Goal: Task Accomplishment & Management: Manage account settings

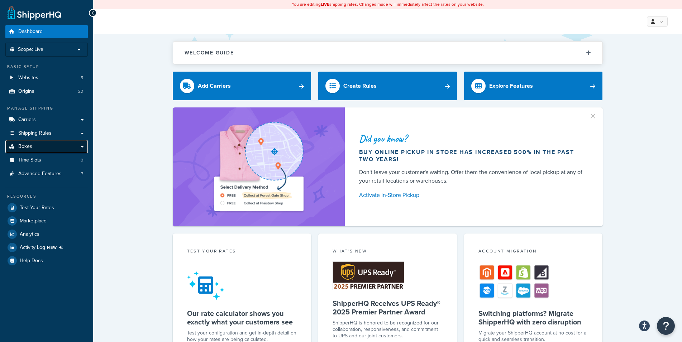
click at [81, 145] on link "Boxes" at bounding box center [46, 146] width 82 height 13
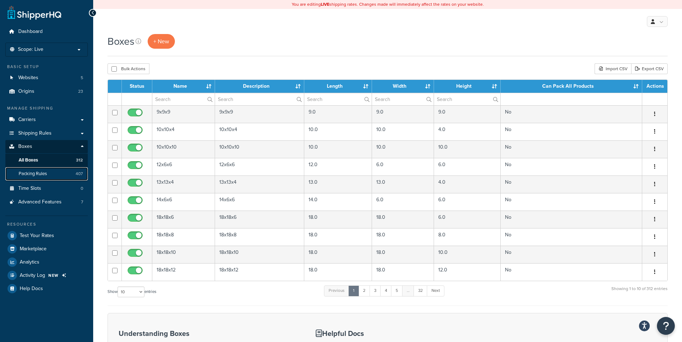
click at [33, 175] on span "Packing Rules" at bounding box center [33, 174] width 28 height 6
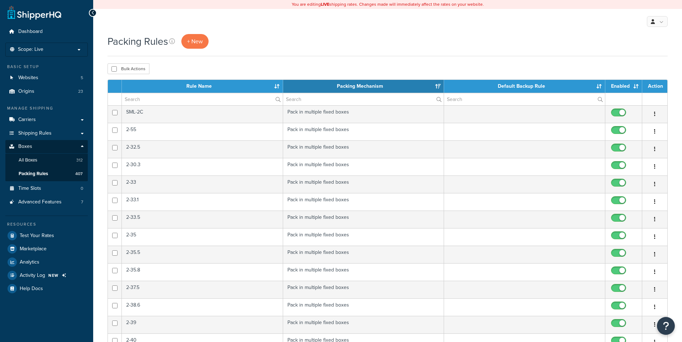
select select "15"
click at [37, 176] on span "Packing Rules" at bounding box center [33, 174] width 29 height 6
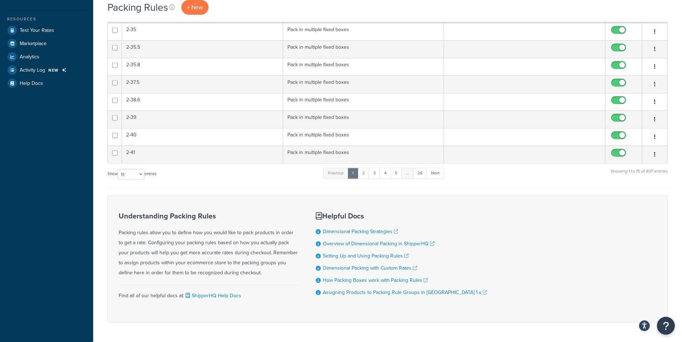
scroll to position [193, 0]
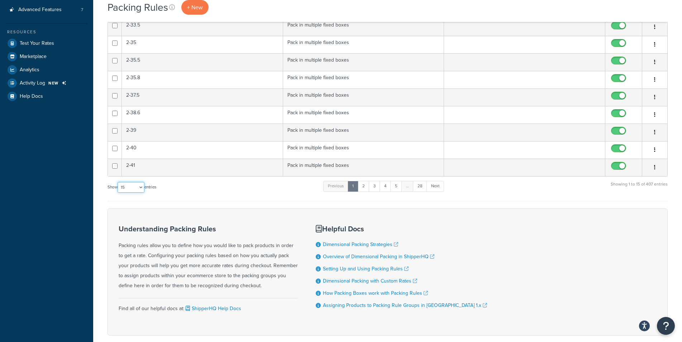
click at [118, 182] on select "10 15 25 50 100" at bounding box center [131, 187] width 27 height 11
select select "100"
click option "100" at bounding box center [0, 0] width 0 height 0
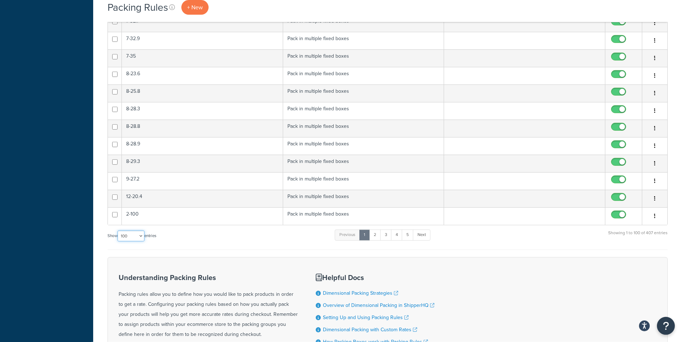
scroll to position [1723, 0]
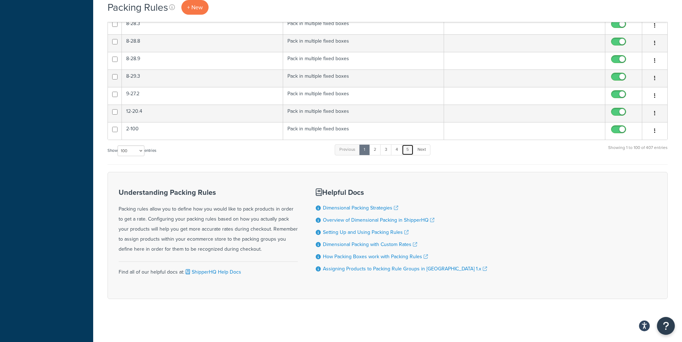
click at [411, 148] on link "5" at bounding box center [408, 150] width 12 height 11
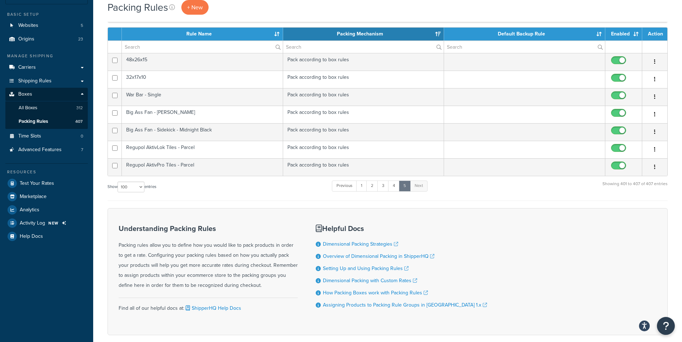
scroll to position [33, 0]
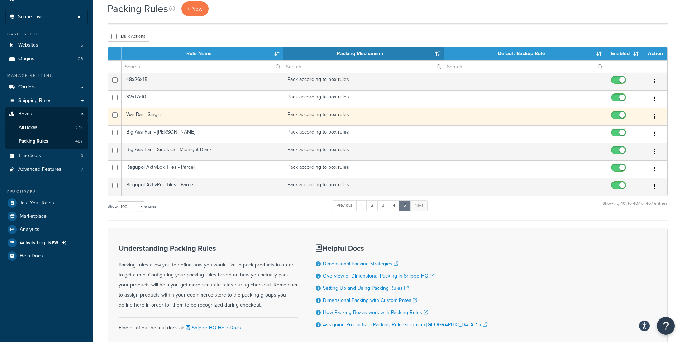
click at [331, 115] on td "Pack according to box rules" at bounding box center [363, 117] width 161 height 18
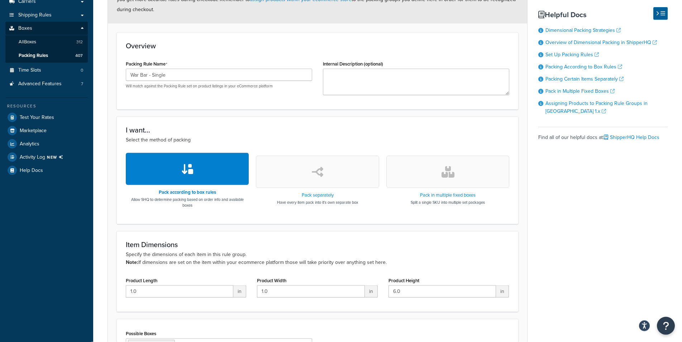
scroll to position [32, 0]
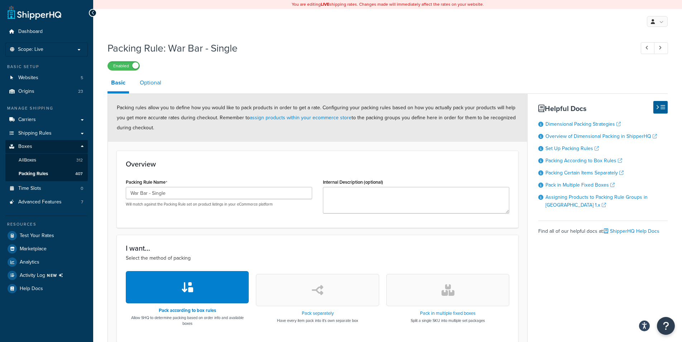
click at [144, 84] on link "Optional" at bounding box center [150, 82] width 29 height 17
